Goal: Information Seeking & Learning: Learn about a topic

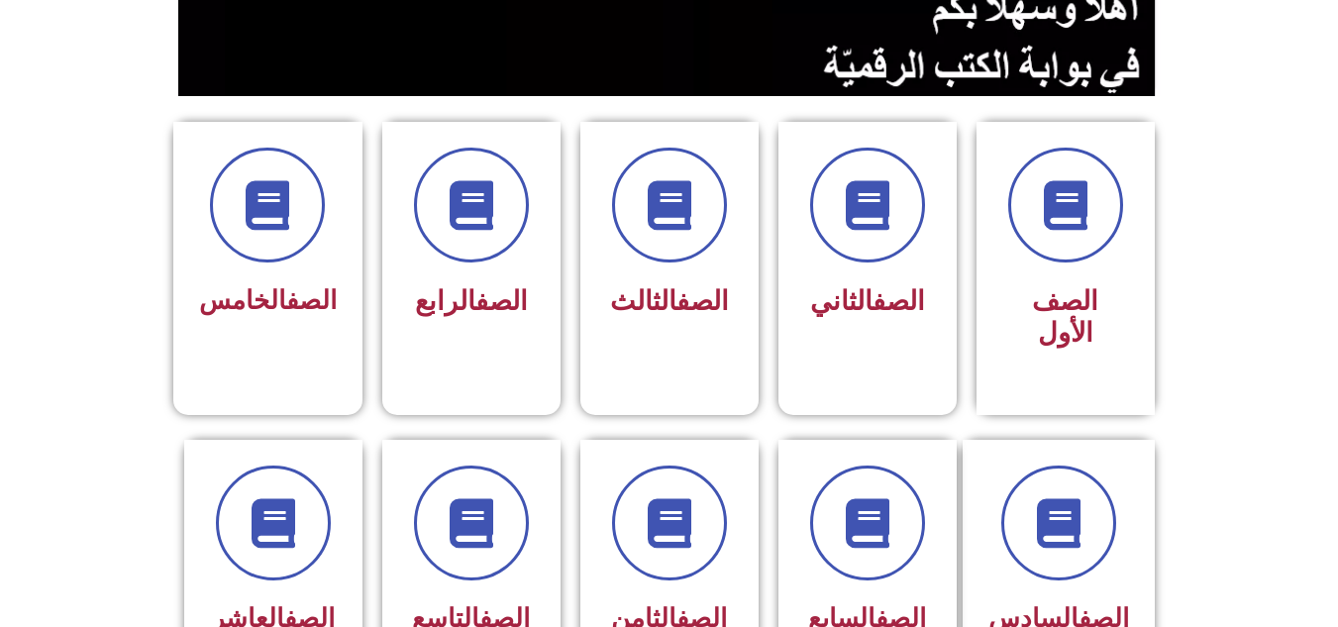
scroll to position [494, 0]
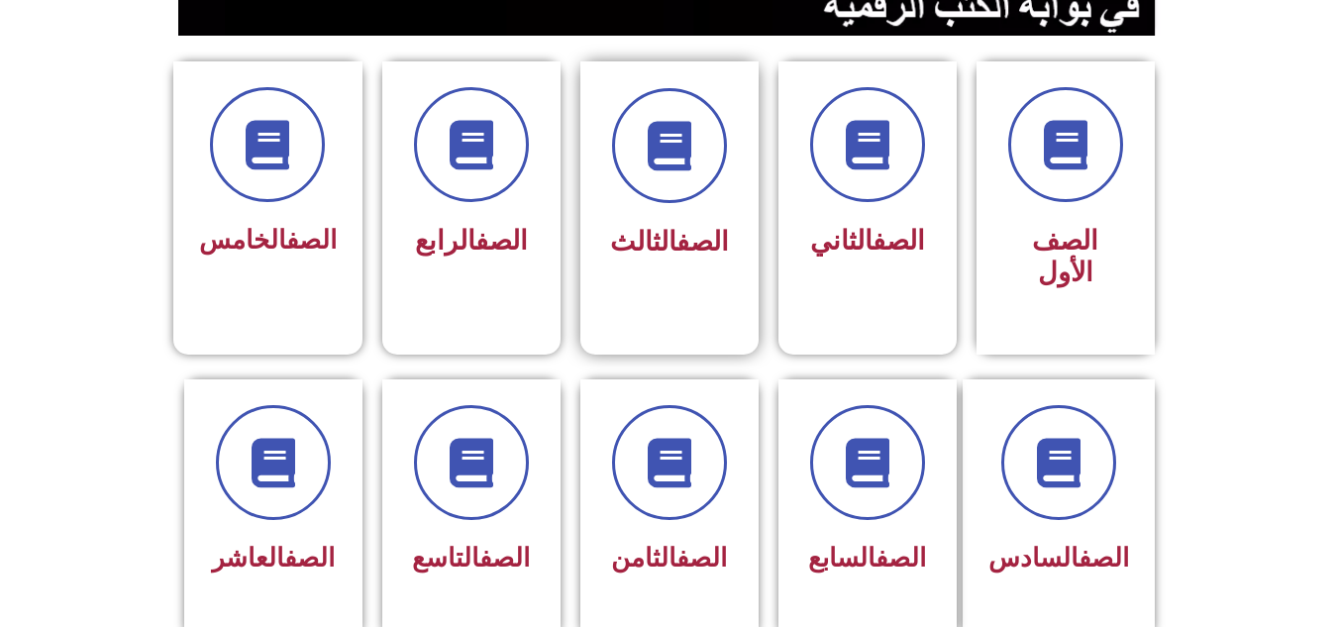
click at [645, 222] on div "الصف الثالث" at bounding box center [669, 243] width 125 height 50
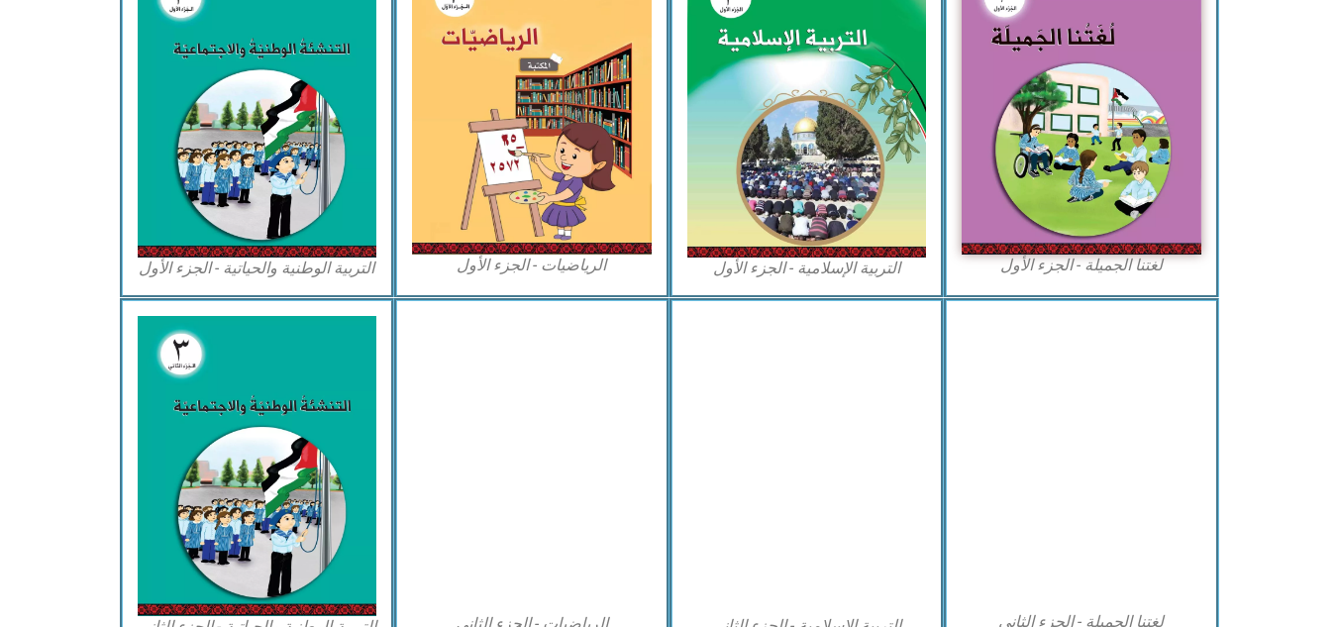
scroll to position [674, 0]
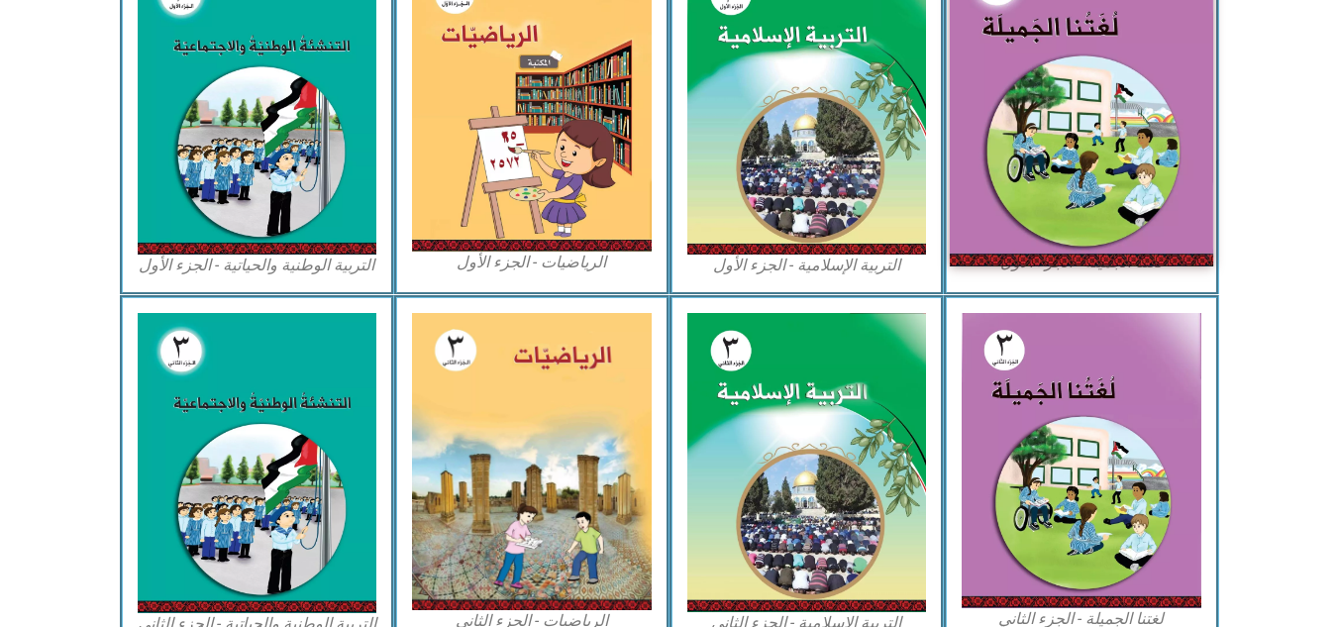
click at [1073, 153] on img at bounding box center [1080, 104] width 263 height 324
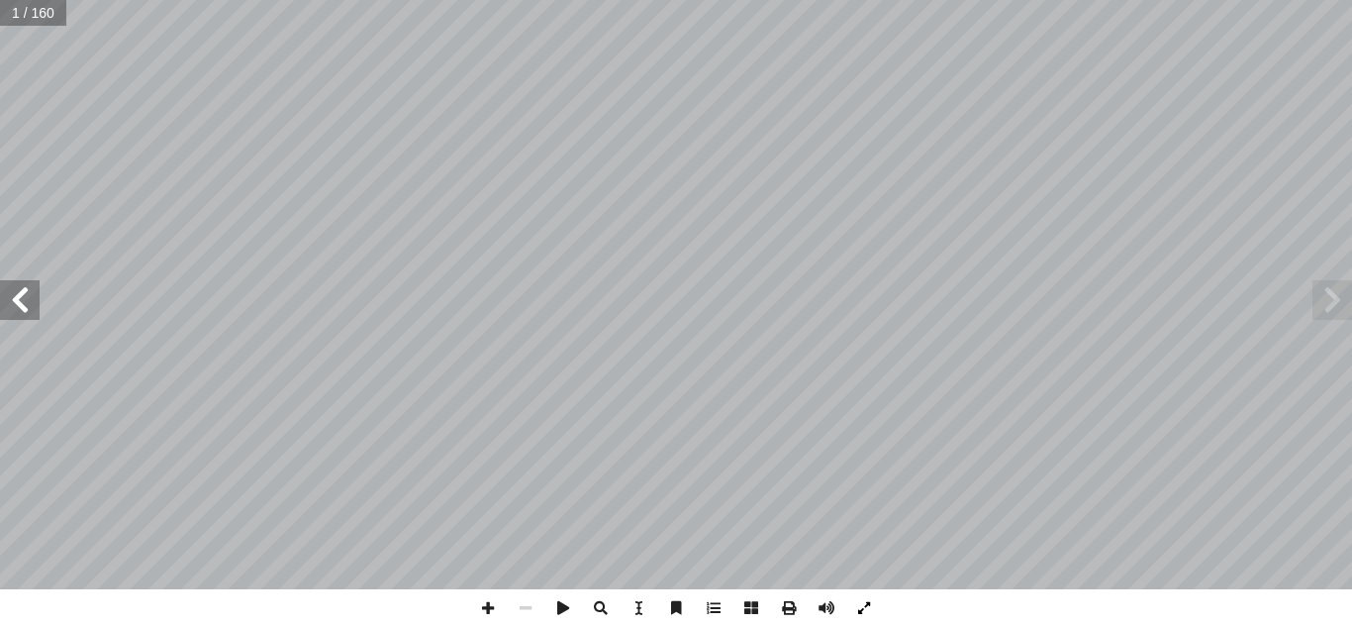
click at [867, 602] on span at bounding box center [864, 608] width 38 height 38
